Goal: Task Accomplishment & Management: Use online tool/utility

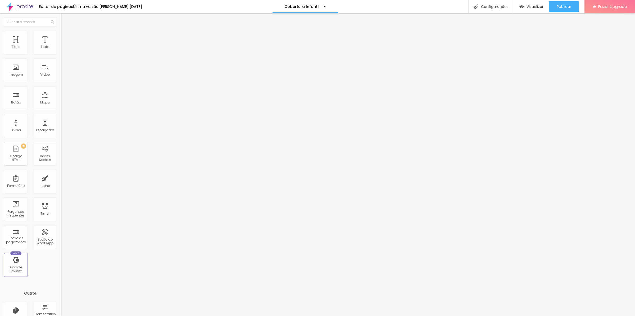
click at [61, 34] on li "Estilo" at bounding box center [91, 33] width 61 height 5
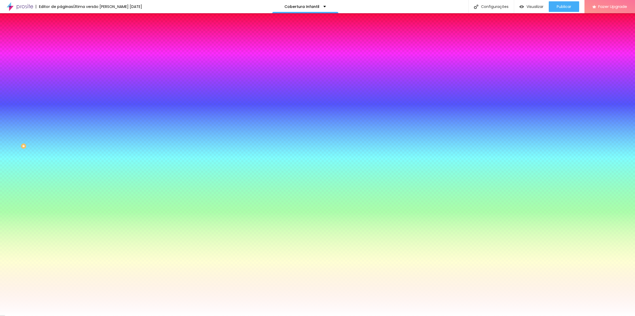
click at [66, 38] on span "Avançado" at bounding box center [74, 39] width 17 height 5
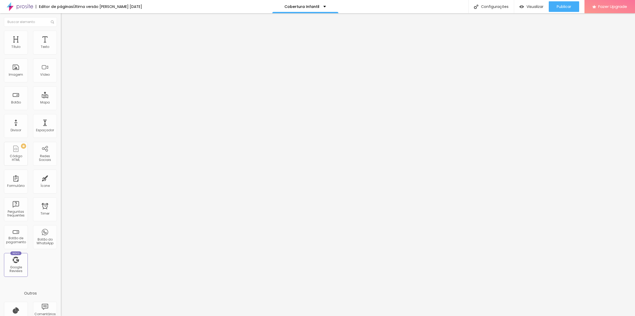
click at [61, 209] on input "text" at bounding box center [93, 211] width 64 height 5
click at [61, 36] on li "Avançado" at bounding box center [91, 38] width 61 height 5
click at [61, 209] on input "text" at bounding box center [93, 211] width 64 height 5
click at [61, 264] on div "Insira seu código aqui" at bounding box center [82, 266] width 42 height 5
drag, startPoint x: 5, startPoint y: 157, endPoint x: 19, endPoint y: 159, distance: 14.6
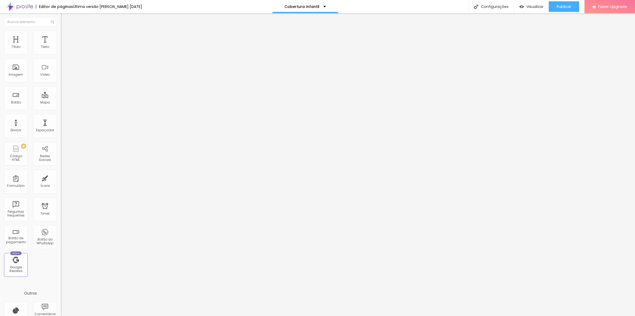
click at [61, 234] on div "CSS Customizado" at bounding box center [91, 235] width 61 height 3
click at [61, 237] on img at bounding box center [63, 239] width 4 height 4
click at [61, 234] on div "CSS Customizado" at bounding box center [91, 235] width 61 height 3
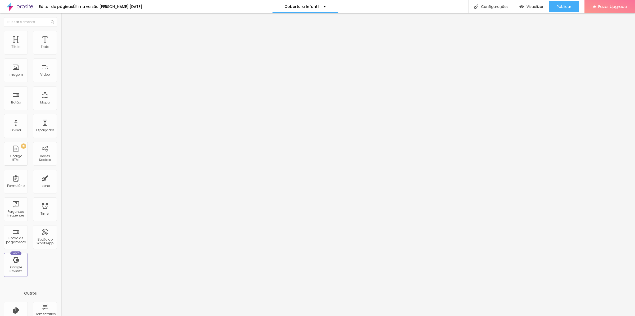
click at [61, 234] on div "CSS Customizado" at bounding box center [91, 235] width 61 height 3
click at [61, 264] on div "Insira seu código aqui" at bounding box center [82, 266] width 42 height 5
click at [61, 225] on div "Editar Botão Conteúdo Estilo Avançado 10 Espaço de cima 10 Espaço de baixo ID H…" at bounding box center [91, 164] width 61 height 303
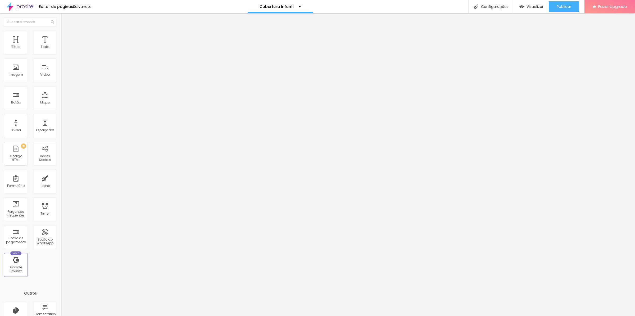
click at [61, 221] on div "Editar Botão Conteúdo Estilo Avançado 10 Espaço de cima 10 Espaço de baixo ID H…" at bounding box center [91, 164] width 61 height 303
click at [61, 225] on div "Editar Botão Conteúdo Estilo Avançado 10 Espaço de cima 10 Espaço de baixo ID H…" at bounding box center [91, 164] width 61 height 303
click at [66, 31] on span "Conteúdo" at bounding box center [74, 29] width 16 height 5
click at [61, 36] on li "Avançado" at bounding box center [91, 38] width 61 height 5
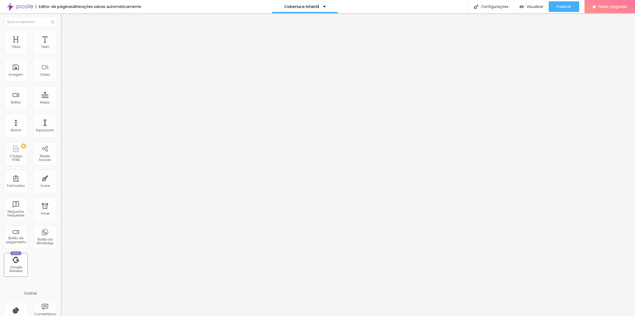
click at [66, 37] on span "Avançado" at bounding box center [74, 39] width 17 height 5
click at [557, 7] on span "Publicar" at bounding box center [564, 7] width 15 height 4
click at [534, 6] on span "Visualizar" at bounding box center [530, 7] width 17 height 4
click at [66, 37] on span "Avançado" at bounding box center [74, 39] width 17 height 5
click at [61, 36] on li "Avançado" at bounding box center [91, 38] width 61 height 5
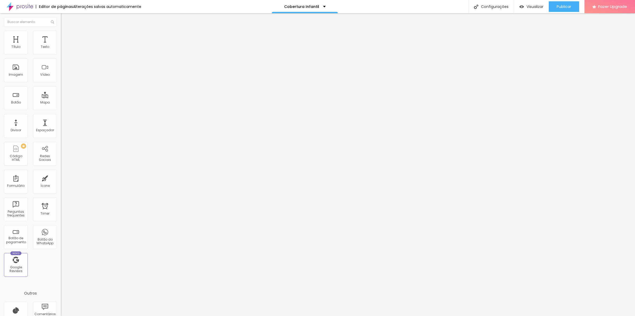
click at [61, 264] on div "/* styles.css */ body { margin : 0 ; font-family : Arial, sans-serif; line-heig…" at bounding box center [155, 281] width 189 height 35
click at [61, 228] on div "Editar Botão Conteúdo Estilo Avançado 10 Espaço de cima 10 Espaço de baixo ID H…" at bounding box center [91, 164] width 61 height 303
click at [66, 36] on span "Estilo" at bounding box center [70, 34] width 8 height 5
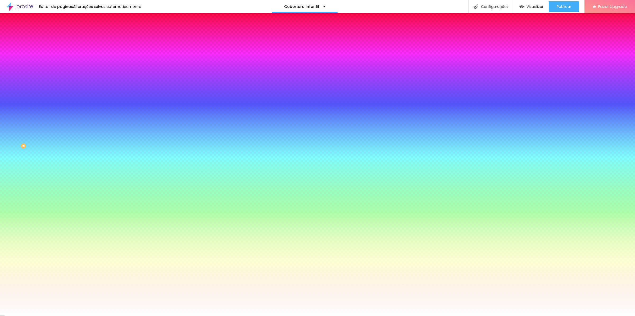
click at [61, 36] on img at bounding box center [63, 38] width 5 height 5
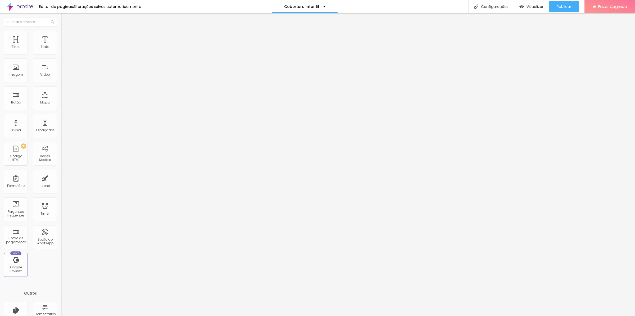
click at [61, 36] on img at bounding box center [63, 38] width 5 height 5
click at [61, 264] on div "Insira seu código aqui" at bounding box center [82, 266] width 42 height 5
click at [61, 36] on li "Avançado" at bounding box center [91, 38] width 61 height 5
click at [61, 264] on div "class= "inline-flex items-center justify-center gap-2 whitespace-nowrap rounded…" at bounding box center [403, 284] width 684 height 41
click at [61, 217] on div "Editar Botão Conteúdo Estilo Avançado 10 Espaço de cima 10 Espaço de baixo ID H…" at bounding box center [91, 164] width 61 height 303
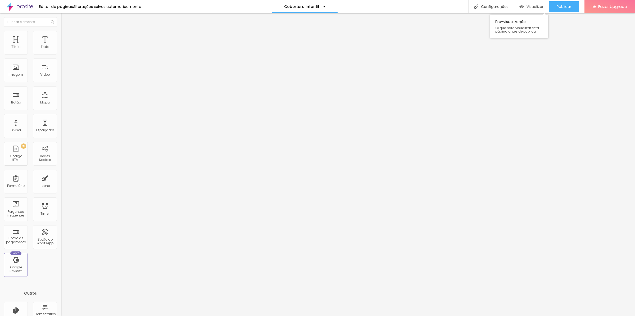
click at [531, 5] on span "Visualizar" at bounding box center [535, 7] width 17 height 4
click at [66, 37] on span "Avançado" at bounding box center [74, 39] width 17 height 5
click at [61, 264] on div "class= "inline-flex items-center justify-center gap-2 whitespace-nowrap rounded…" at bounding box center [403, 281] width 684 height 35
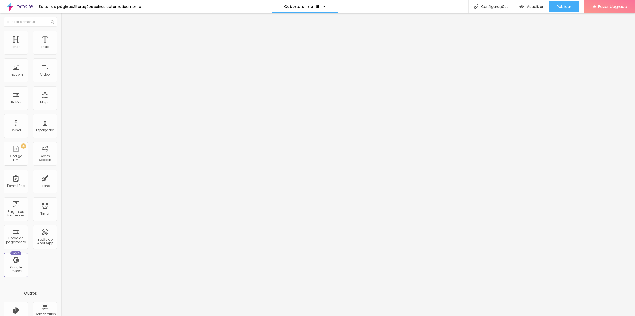
click at [41, 264] on div "< button class= "custom-button" > Clique Aqui < / button >" at bounding box center [67, 281] width 89 height 35
click at [61, 229] on div "Editar Botão Conteúdo Estilo Avançado 10 Espaço de cima 10 Espaço de baixo ID H…" at bounding box center [91, 164] width 61 height 303
click at [61, 41] on li "Avançado" at bounding box center [91, 38] width 61 height 5
click at [61, 264] on div "< button class= "custom-button" > Clique Aqui < / button >" at bounding box center [105, 281] width 89 height 35
drag, startPoint x: 32, startPoint y: 232, endPoint x: 59, endPoint y: 228, distance: 27.7
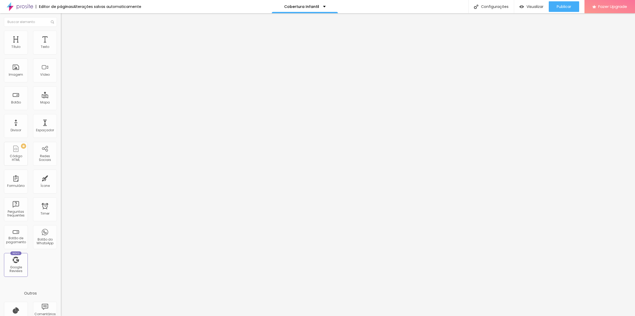
click at [61, 232] on div "Editar Botão Conteúdo Estilo Avançado 10 Espaço de cima 10 Espaço de baixo ID H…" at bounding box center [91, 164] width 61 height 303
click at [527, 6] on span "Visualizar" at bounding box center [535, 7] width 17 height 4
click at [61, 33] on img at bounding box center [63, 33] width 5 height 5
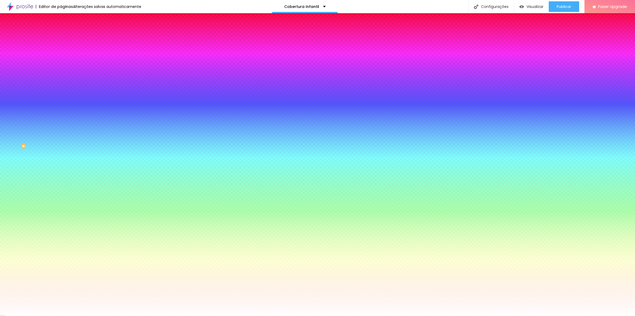
click at [66, 37] on span "Avançado" at bounding box center [74, 39] width 17 height 5
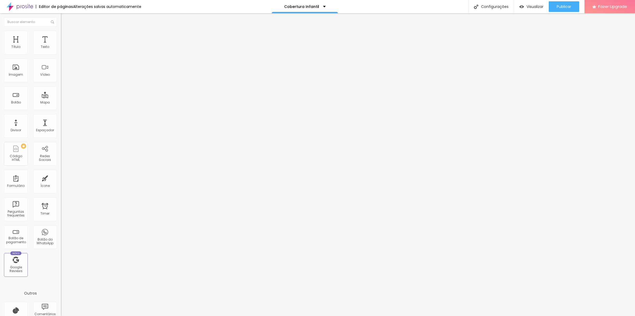
click at [61, 209] on input "text" at bounding box center [93, 211] width 64 height 5
click at [61, 194] on input "text" at bounding box center [93, 196] width 64 height 5
click at [61, 209] on input "text" at bounding box center [93, 211] width 64 height 5
click at [61, 264] on div "< button class= "custom-button" > Clique Aqui < / button >" at bounding box center [105, 281] width 89 height 35
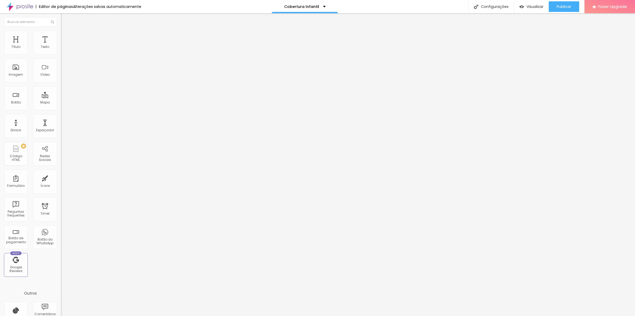
click at [61, 264] on div "< button class= "custom-button" > Clique Aqui < / button >" at bounding box center [105, 281] width 89 height 35
click at [61, 250] on div "Editar Botão Conteúdo Estilo Avançado 10 Espaço de cima 10 Espaço de baixo ID H…" at bounding box center [91, 164] width 61 height 303
click at [61, 36] on li "Avançado" at bounding box center [91, 38] width 61 height 5
click at [61, 264] on div "/* Estilização do botão */ .custom-button { display : inline-flex; align-items:…" at bounding box center [171, 281] width 221 height 35
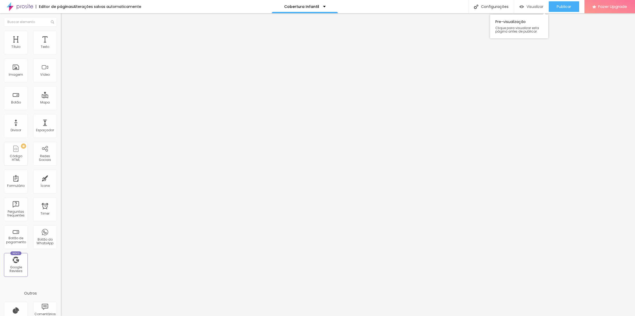
click at [524, 8] on div "Visualizar" at bounding box center [532, 7] width 24 height 5
click at [61, 36] on li "Avançado" at bounding box center [91, 38] width 61 height 5
click at [61, 264] on div "/* Estilização do botão */ .custom-button { display : inline-flex; align-items:…" at bounding box center [171, 281] width 221 height 35
click at [61, 218] on div "Editar Botão Conteúdo Estilo Avançado 10 Espaço de cima 10 Espaço de baixo ID H…" at bounding box center [91, 164] width 61 height 303
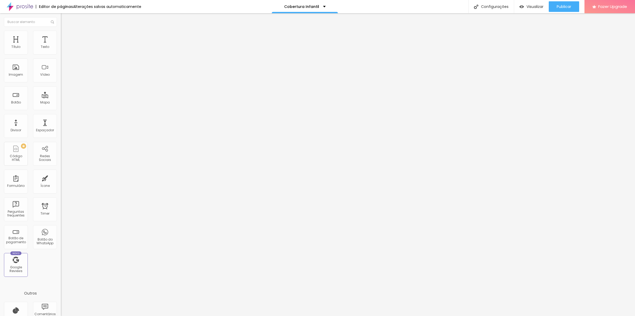
click at [61, 36] on li "Avançado" at bounding box center [91, 38] width 61 height 5
click at [61, 264] on div "/* Estilização do botão */ .custom-button { display : inline-flex; align-items:…" at bounding box center [171, 284] width 221 height 41
click at [61, 261] on img at bounding box center [62, 262] width 3 height 3
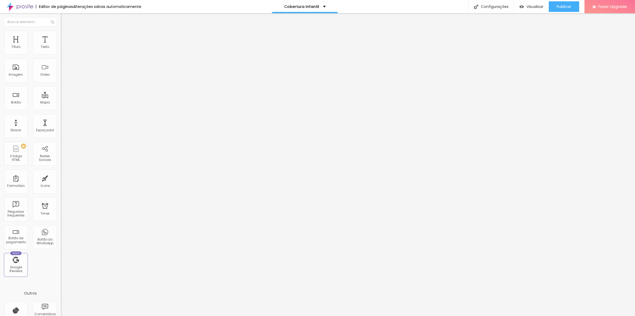
click at [533, 5] on span "Visualizar" at bounding box center [535, 7] width 17 height 4
click at [66, 37] on span "Avançado" at bounding box center [74, 39] width 17 height 5
click at [61, 264] on div "Insira seu código aqui" at bounding box center [82, 266] width 42 height 5
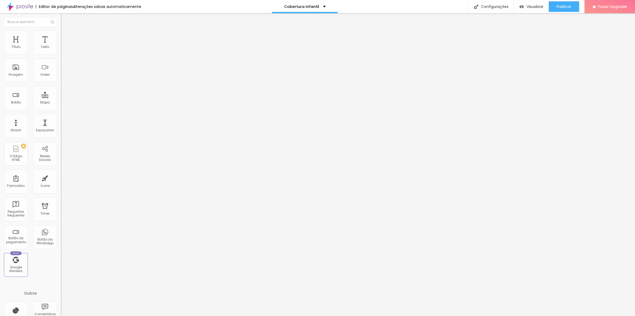
scroll to position [141, 0]
click at [66, 37] on span "Estilo" at bounding box center [70, 34] width 8 height 5
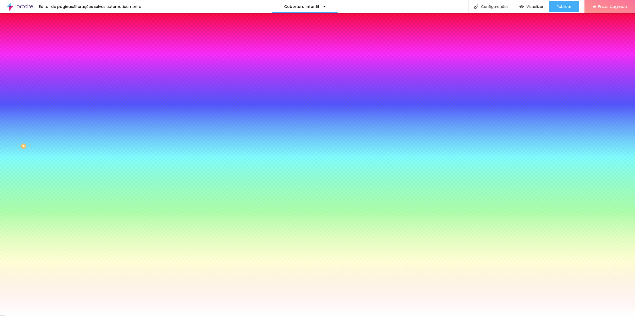
click at [64, 81] on icon "button" at bounding box center [65, 82] width 2 height 2
type input "1"
type input "2"
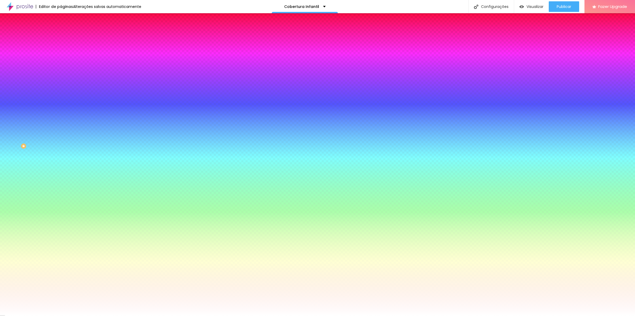
type input "3"
type input "4"
type input "5"
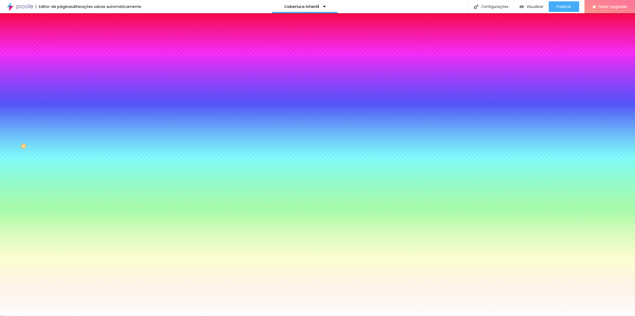
type input "5"
type input "6"
drag, startPoint x: 59, startPoint y: 99, endPoint x: 70, endPoint y: 101, distance: 11.8
type input "6"
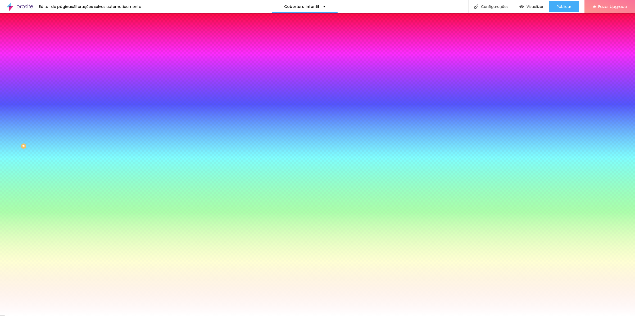
type input "7"
type input "9"
type input "10"
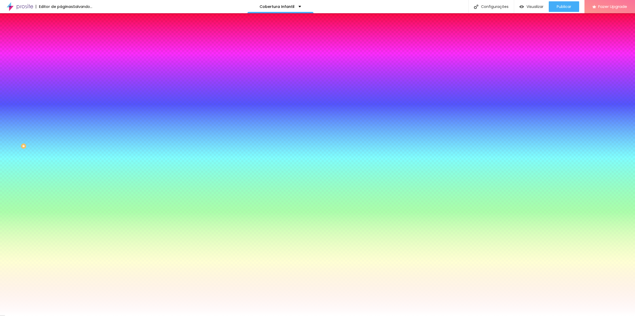
type input "10"
type input "13"
type input "16"
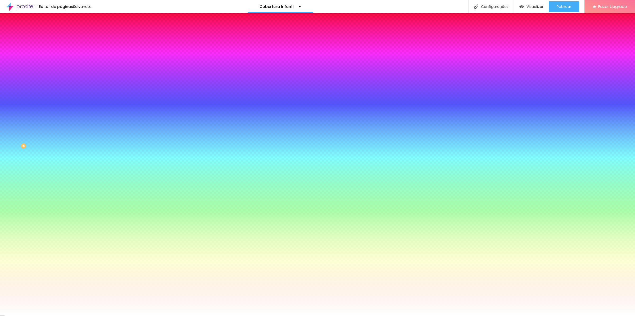
type input "20"
type input "28"
type input "30"
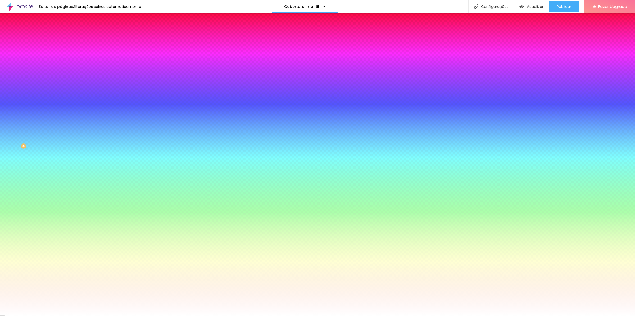
drag, startPoint x: 70, startPoint y: 101, endPoint x: 135, endPoint y: 106, distance: 64.8
type input "30"
type input "29"
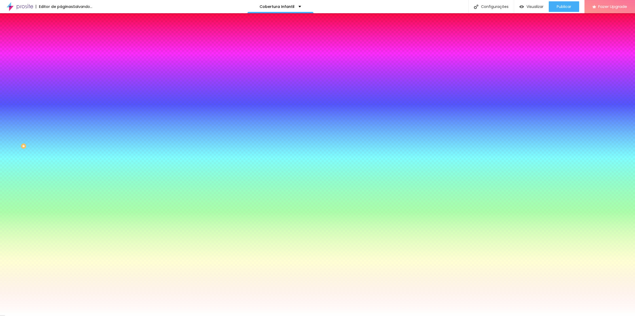
type input "28"
type input "27"
type input "23"
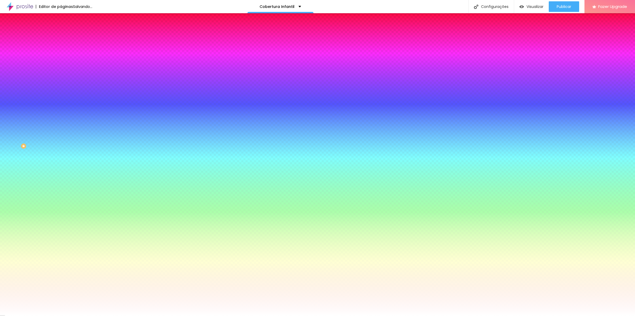
type input "23"
type input "21"
type input "19"
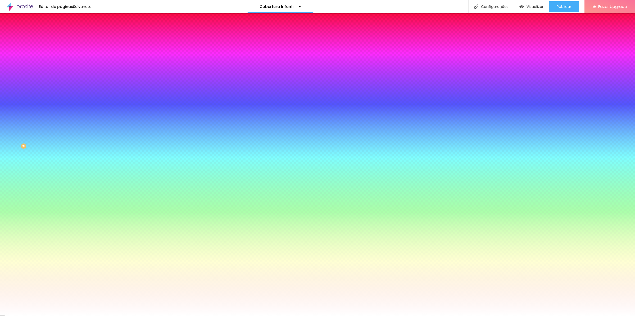
type input "17"
type input "16"
type input "15"
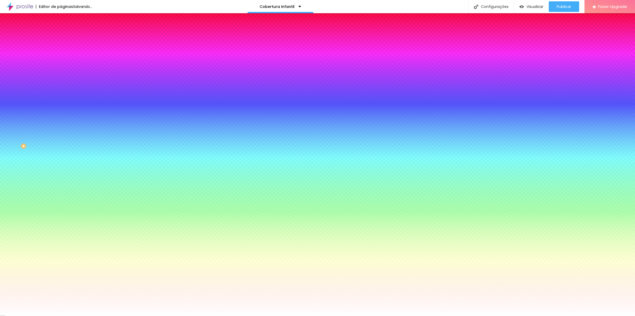
type input "15"
type input "11"
type input "6"
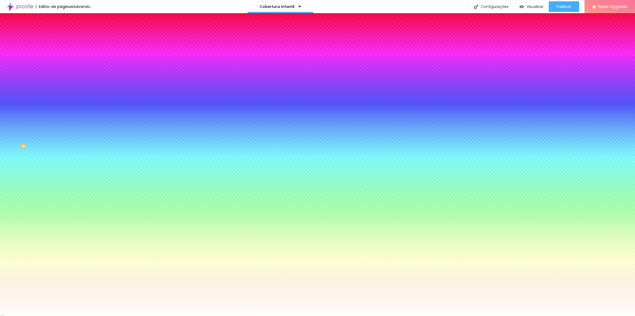
type input "2"
type input "0"
type input "1"
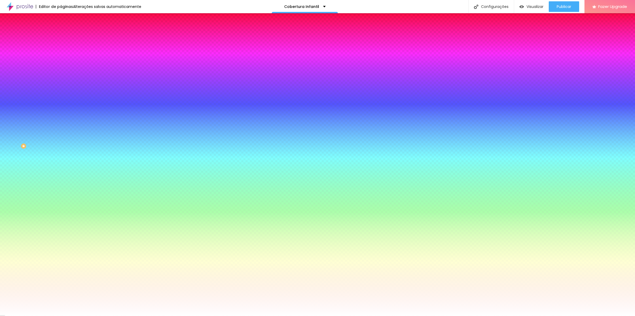
type input "1"
type input "2"
type input "3"
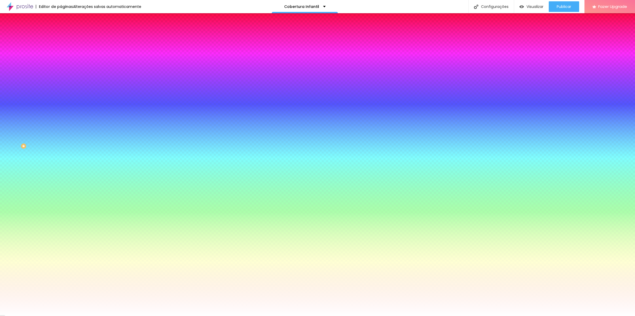
type input "5"
type input "6"
type input "7"
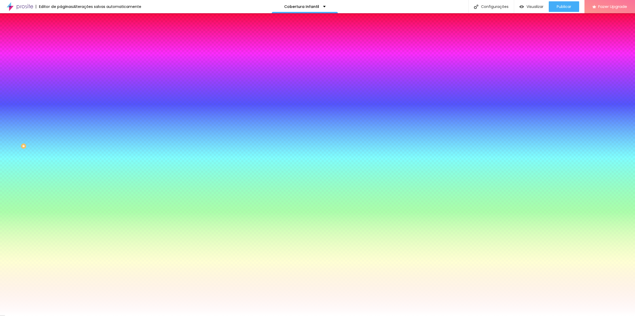
type input "7"
type input "9"
type input "10"
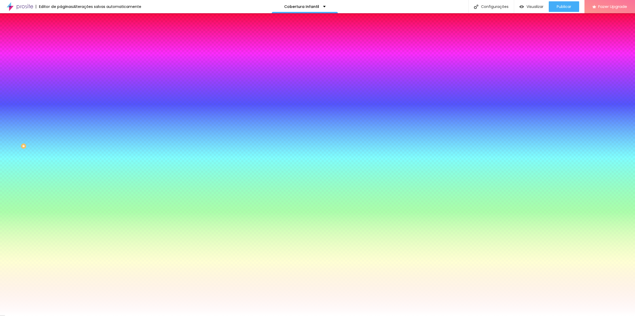
type input "11"
type input "13"
type input "14"
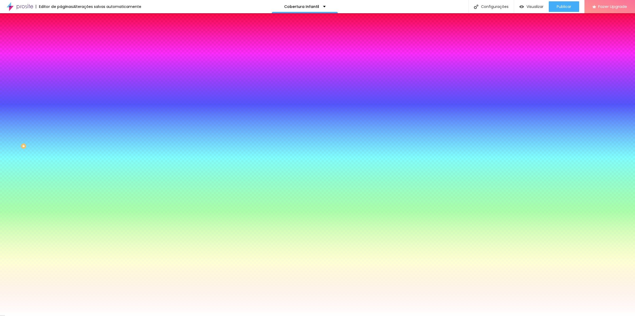
type input "14"
type input "16"
type input "18"
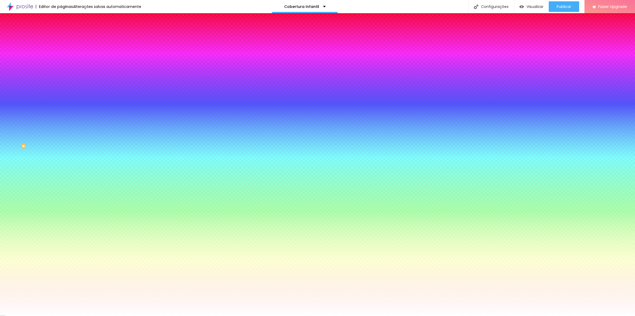
type input "20"
type input "21"
type input "22"
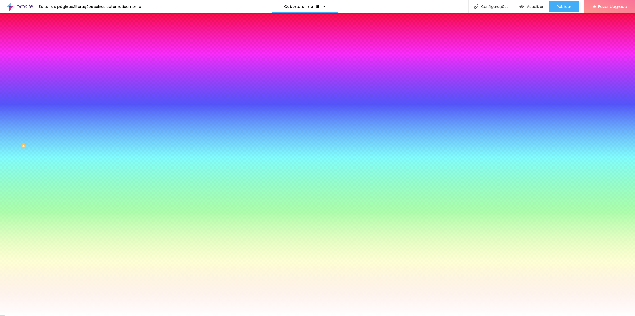
type input "22"
type input "23"
type input "22"
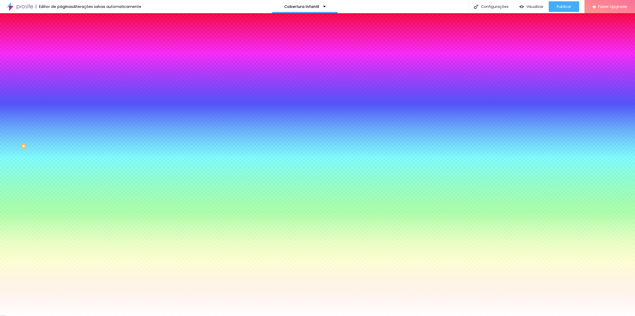
type input "21"
type input "20"
type input "19"
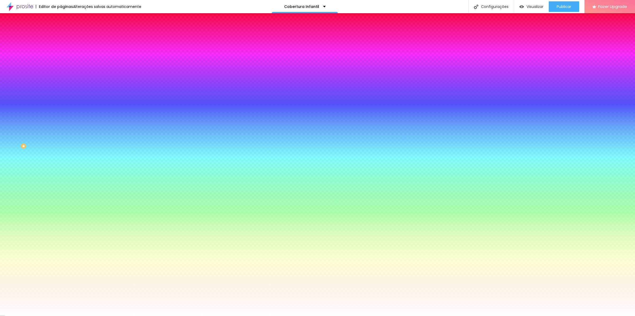
type input "19"
type input "18"
type input "17"
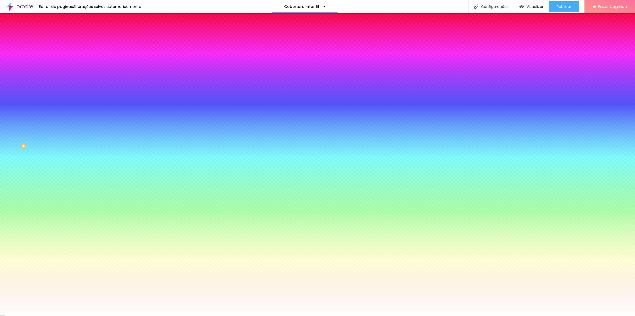
type input "16"
type input "15"
type input "14"
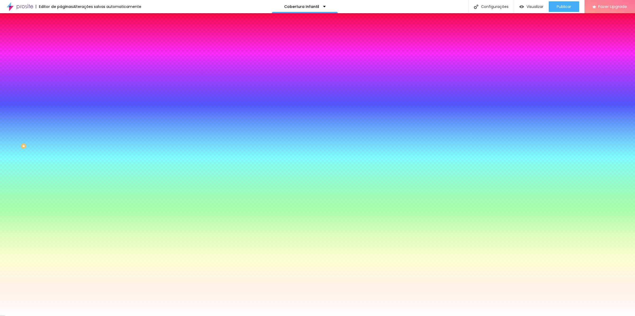
type input "14"
type input "15"
type input "16"
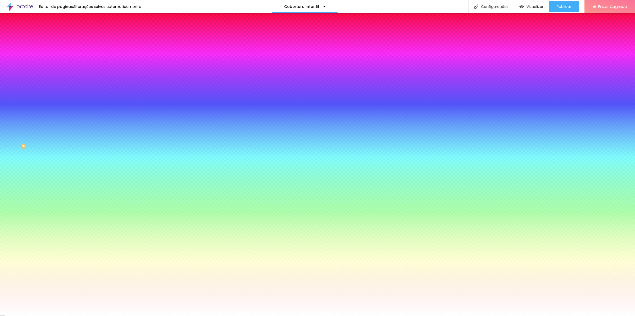
type input "17"
type input "18"
type input "19"
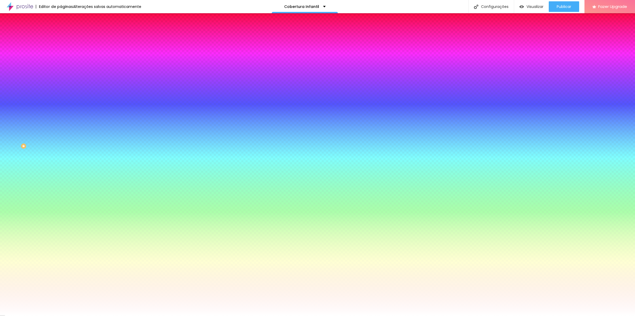
type input "19"
type input "20"
type input "21"
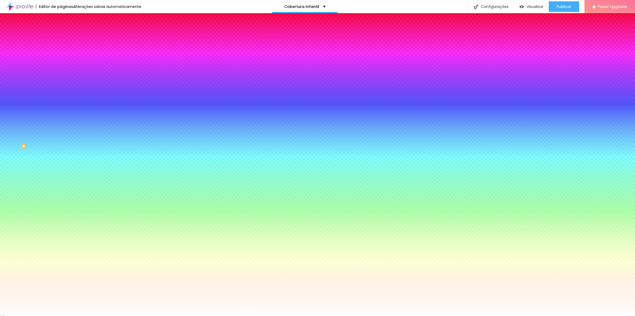
type input "23"
type input "27"
type input "30"
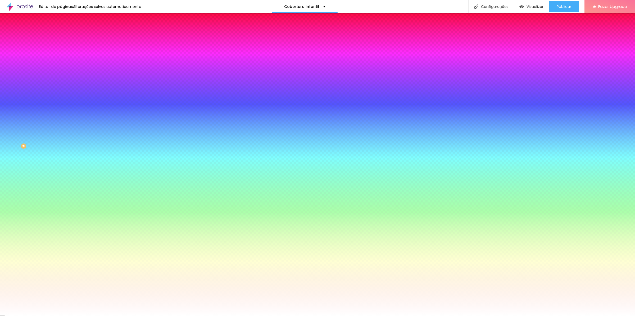
type input "30"
drag, startPoint x: 116, startPoint y: 99, endPoint x: 146, endPoint y: 105, distance: 30.2
click at [163, 316] on div at bounding box center [317, 316] width 635 height 0
click at [525, 6] on div "Visualizar" at bounding box center [532, 7] width 24 height 5
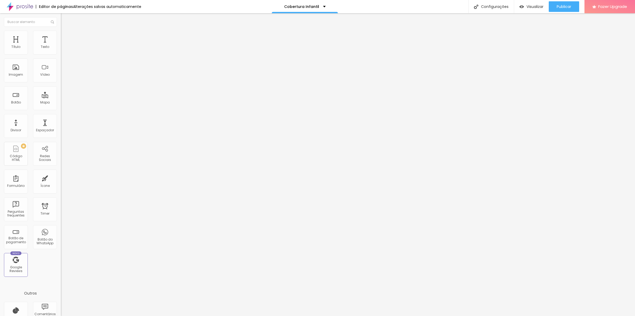
click at [61, 36] on li "Avançado" at bounding box center [91, 38] width 61 height 5
click at [61, 189] on div "Insira seu código aqui" at bounding box center [82, 191] width 42 height 5
click at [61, 186] on img at bounding box center [62, 187] width 3 height 3
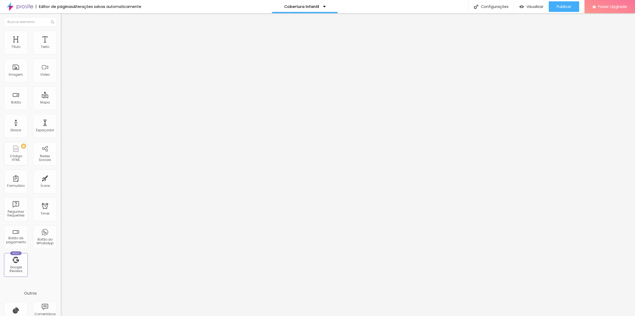
click at [522, 6] on img "button" at bounding box center [522, 7] width 5 height 5
click at [66, 37] on span "Avançado" at bounding box center [74, 39] width 17 height 5
click at [61, 189] on div "/* Estilização do cartão */ .custom-card { border-radius : 0.75 rem; /* Equival…" at bounding box center [168, 206] width 214 height 35
click at [66, 37] on span "Avançado" at bounding box center [74, 39] width 17 height 5
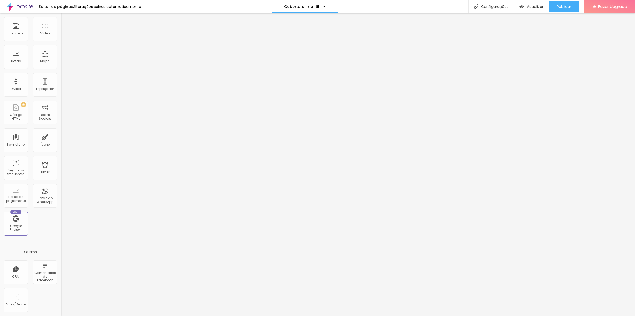
scroll to position [0, 0]
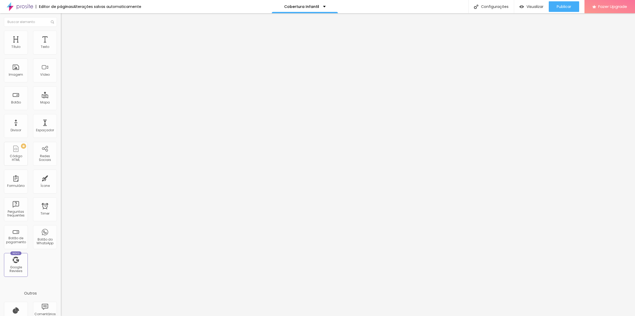
click at [66, 37] on span "Avançado" at bounding box center [74, 39] width 17 height 5
click at [528, 5] on span "Visualizar" at bounding box center [535, 7] width 17 height 4
click at [66, 38] on span "Avançado" at bounding box center [74, 39] width 17 height 5
click at [61, 264] on div "/* Estilização do botão */ .custom-button { display : inline-flex; align-items:…" at bounding box center [171, 281] width 221 height 35
click at [61, 257] on div "1784 caracteres" at bounding box center [91, 260] width 61 height 7
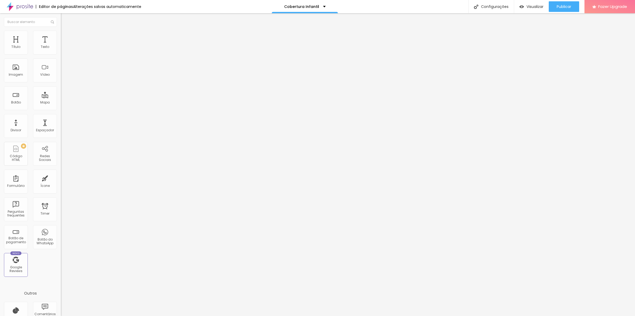
click at [61, 261] on img at bounding box center [62, 262] width 3 height 3
click at [533, 6] on span "Visualizar" at bounding box center [535, 7] width 17 height 4
click at [563, 6] on span "Publicar" at bounding box center [564, 7] width 15 height 4
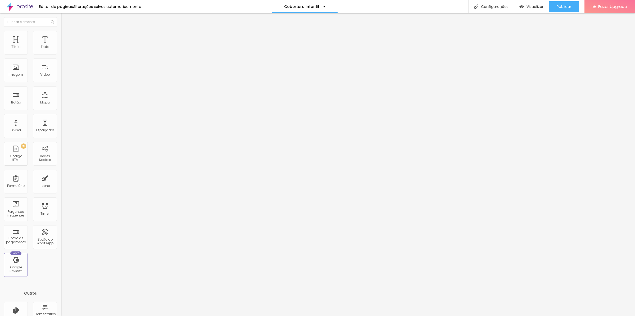
click at [66, 37] on span "Avançado" at bounding box center [74, 39] width 17 height 5
click at [61, 264] on div "/* Estilização do cartão */ .custom-card { border-radius : 0.75 rem; /* Equival…" at bounding box center [168, 284] width 214 height 41
drag, startPoint x: 26, startPoint y: 222, endPoint x: 44, endPoint y: 212, distance: 21.1
click at [61, 222] on div "Editar Botão Conteúdo Estilo Avançado 10 Espaço de cima 10 Espaço de baixo ID H…" at bounding box center [91, 164] width 61 height 303
click at [557, 2] on div "Publicar" at bounding box center [564, 6] width 15 height 11
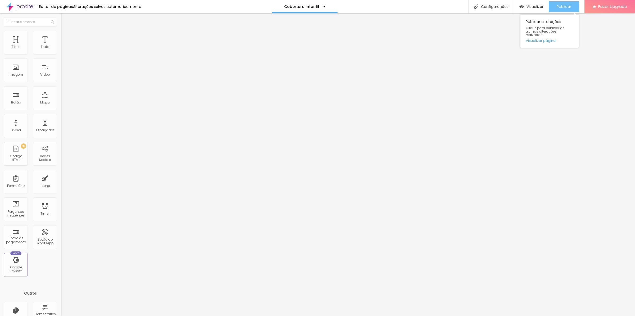
click at [569, 6] on span "Publicar" at bounding box center [564, 7] width 15 height 4
click at [530, 7] on span "Visualizar" at bounding box center [530, 7] width 17 height 4
